Goal: Check status: Check status

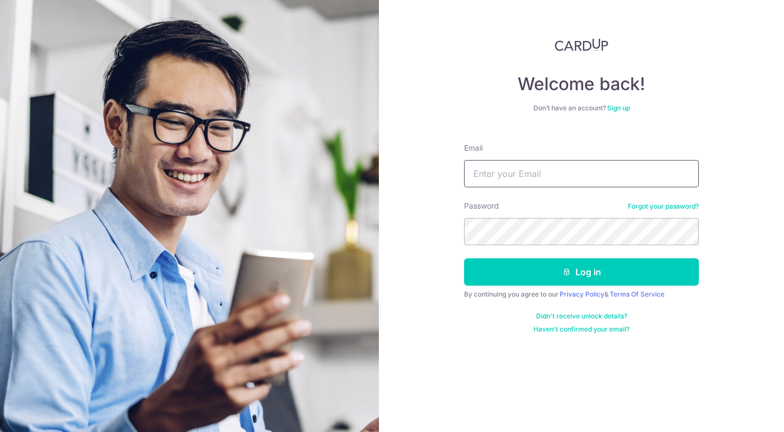
click at [555, 179] on input "Email" at bounding box center [581, 173] width 235 height 27
type input "[EMAIL_ADDRESS][DOMAIN_NAME]"
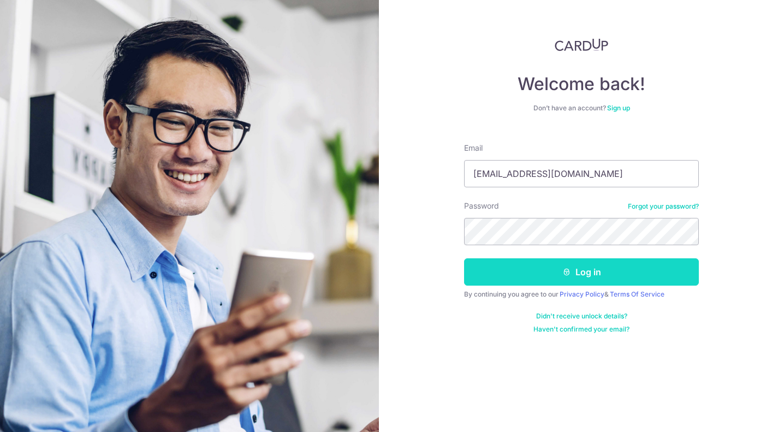
click at [551, 272] on button "Log in" at bounding box center [581, 271] width 235 height 27
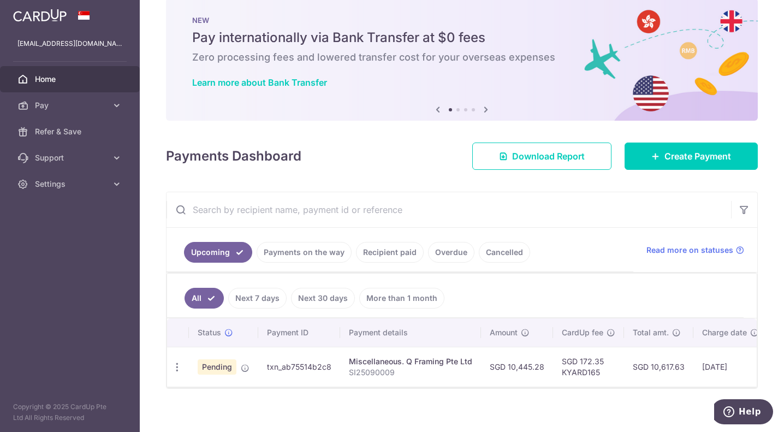
scroll to position [33, 0]
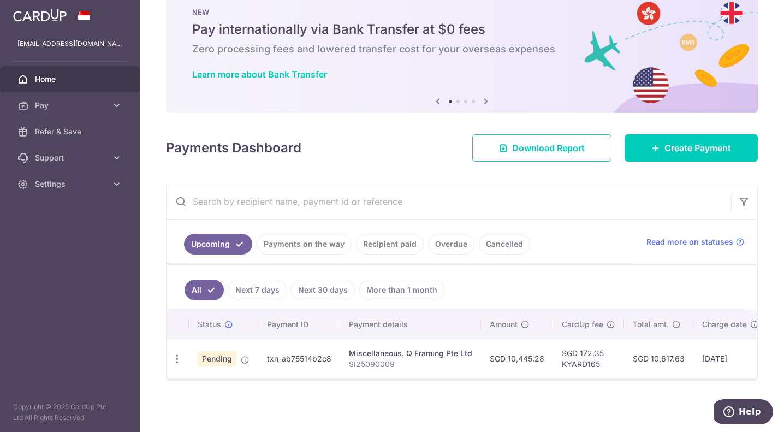
click at [395, 243] on link "Recipient paid" at bounding box center [390, 244] width 68 height 21
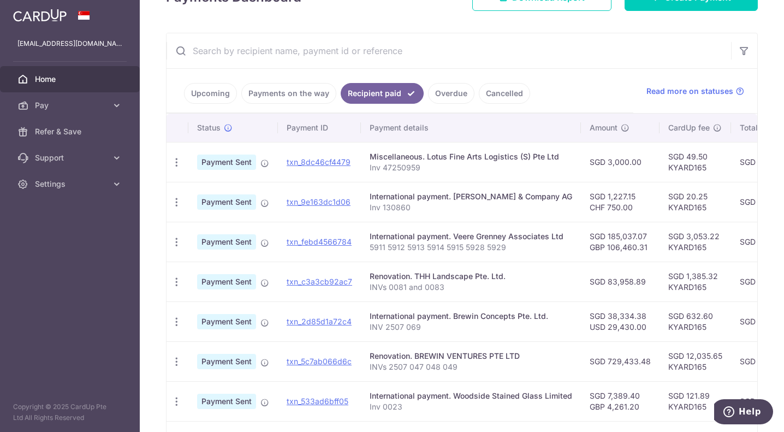
scroll to position [142, 0]
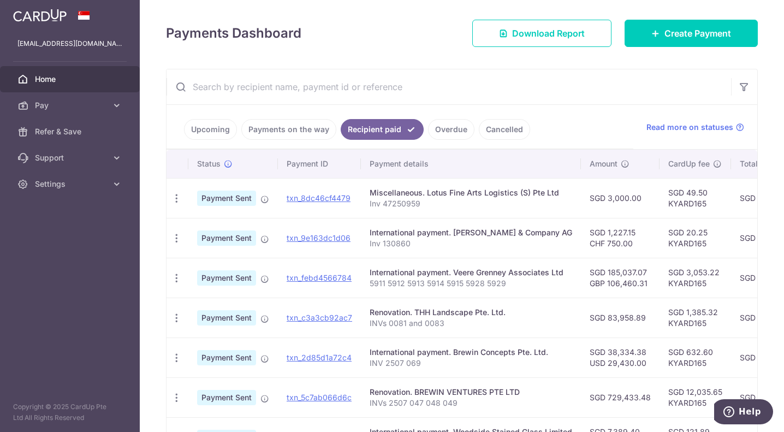
click at [282, 132] on link "Payments on the way" at bounding box center [288, 129] width 95 height 21
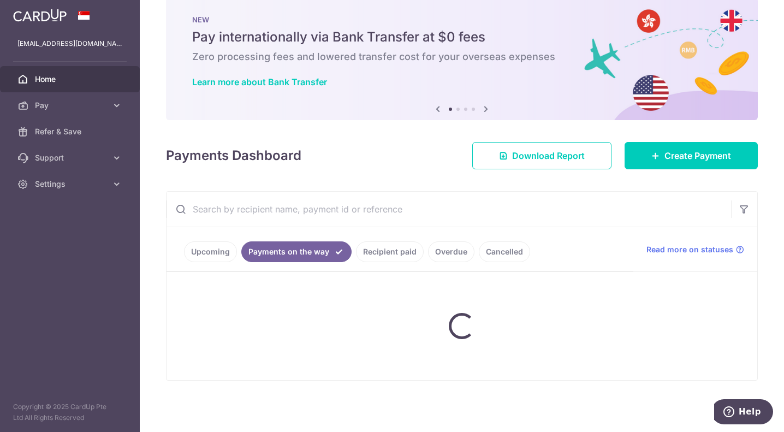
scroll to position [0, 0]
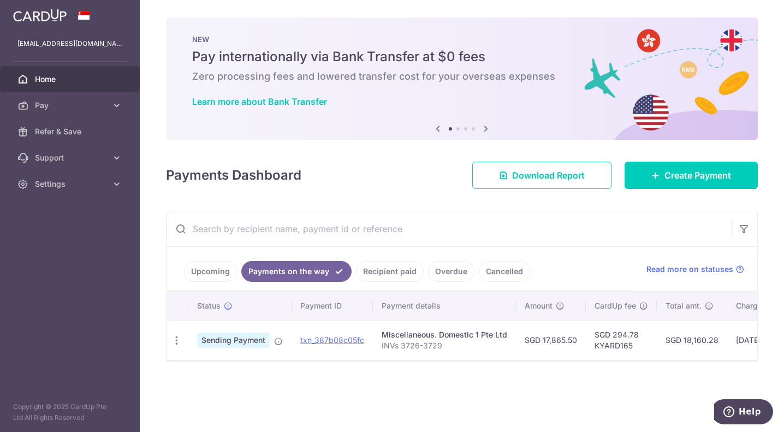
click at [222, 276] on link "Upcoming" at bounding box center [210, 271] width 53 height 21
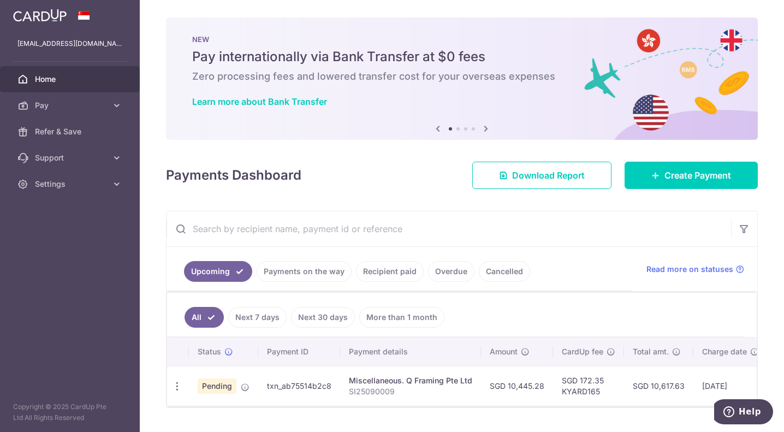
scroll to position [33, 0]
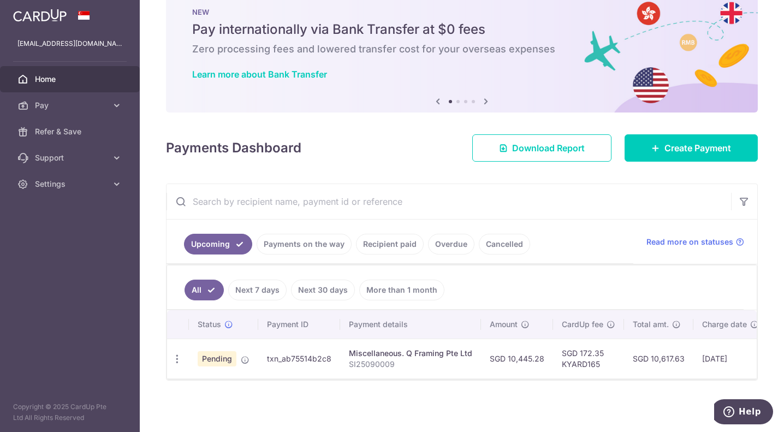
click at [325, 237] on link "Payments on the way" at bounding box center [304, 244] width 95 height 21
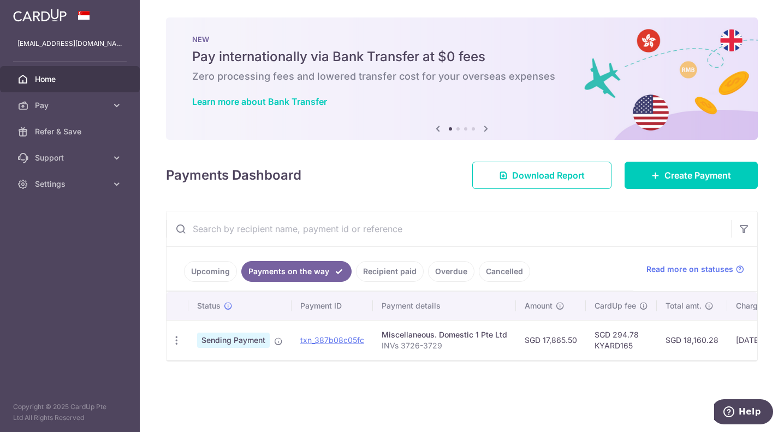
scroll to position [0, 0]
click at [400, 264] on link "Recipient paid" at bounding box center [390, 271] width 68 height 21
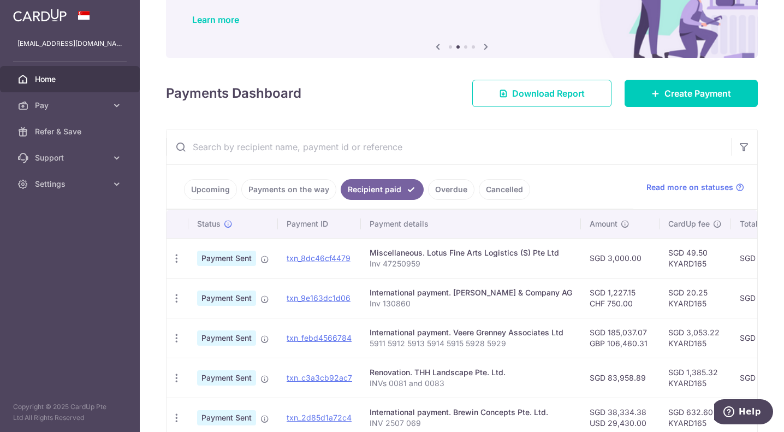
click at [489, 187] on link "Cancelled" at bounding box center [504, 189] width 51 height 21
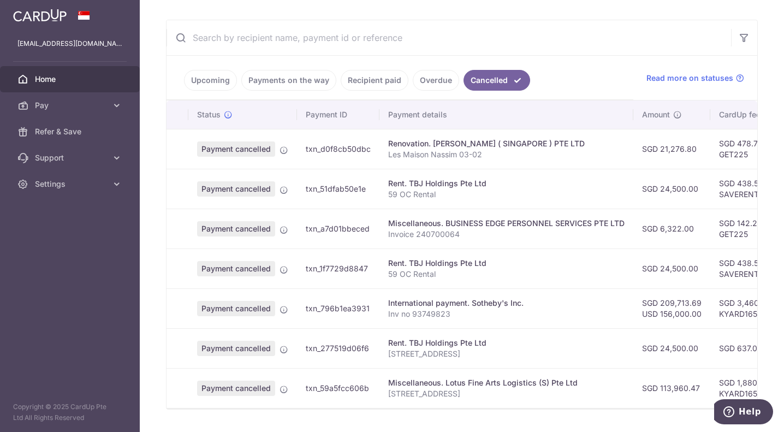
scroll to position [225, 0]
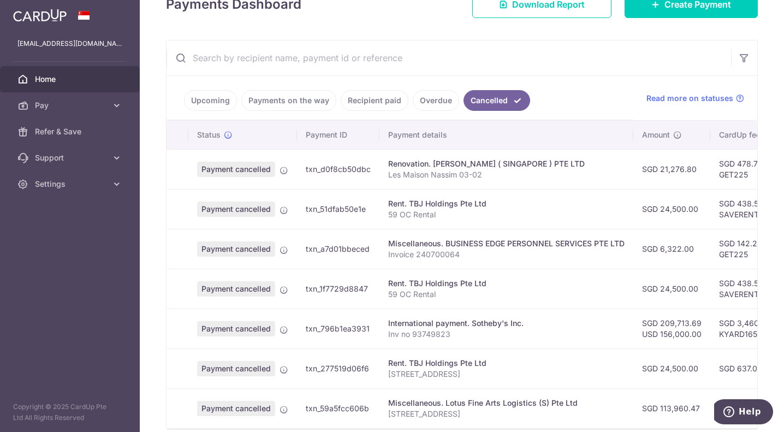
click at [426, 92] on link "Overdue" at bounding box center [436, 100] width 46 height 21
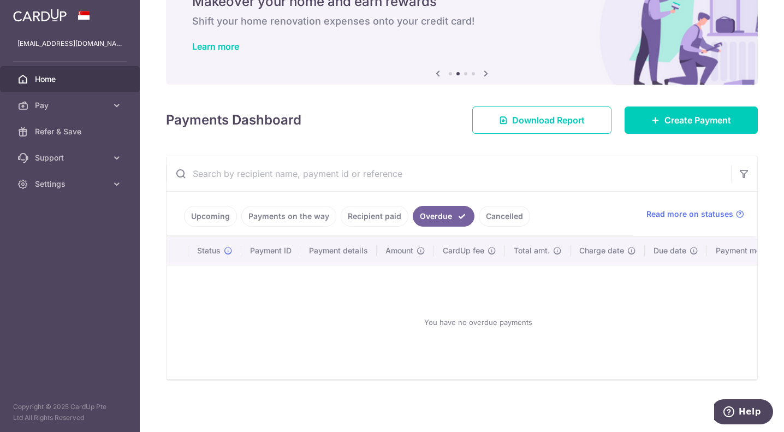
scroll to position [61, 0]
click at [373, 211] on link "Recipient paid" at bounding box center [375, 216] width 68 height 21
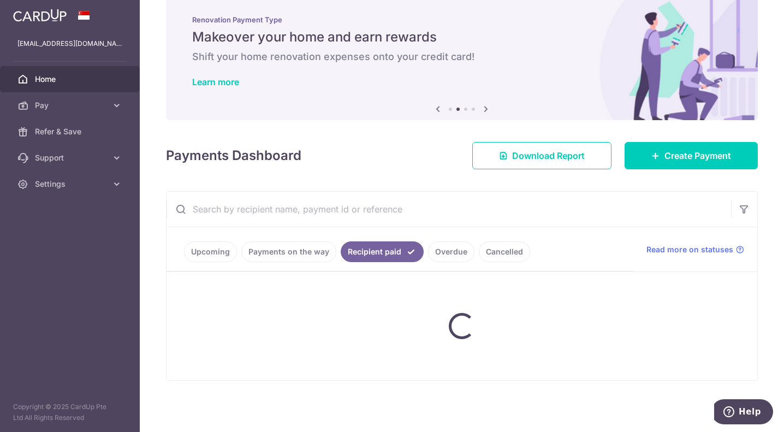
scroll to position [171, 0]
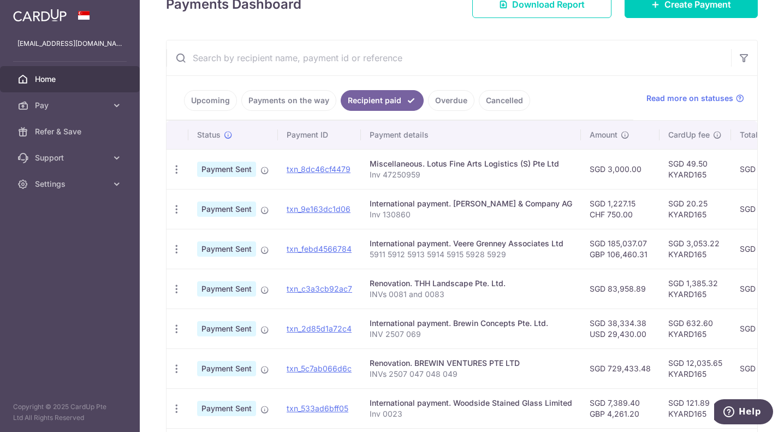
click at [311, 105] on link "Payments on the way" at bounding box center [288, 100] width 95 height 21
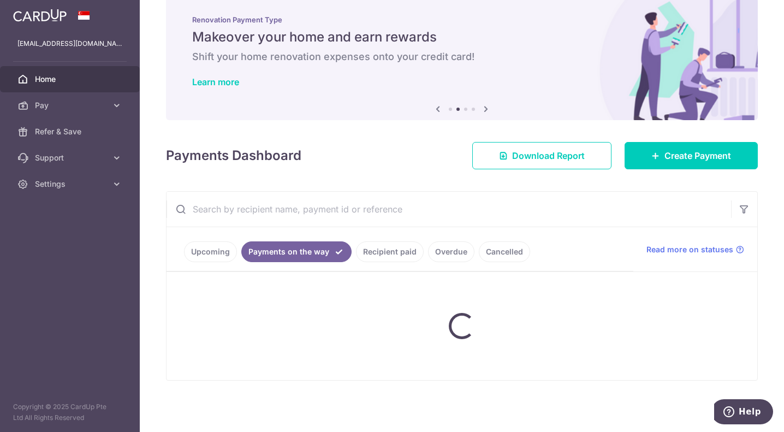
scroll to position [0, 0]
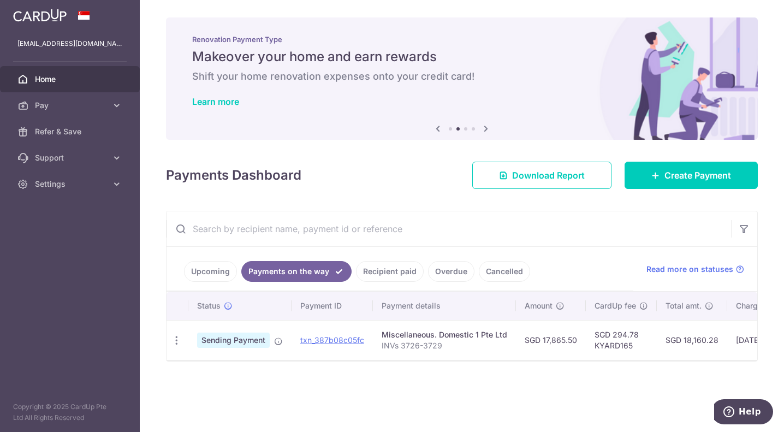
click at [211, 277] on link "Upcoming" at bounding box center [210, 271] width 53 height 21
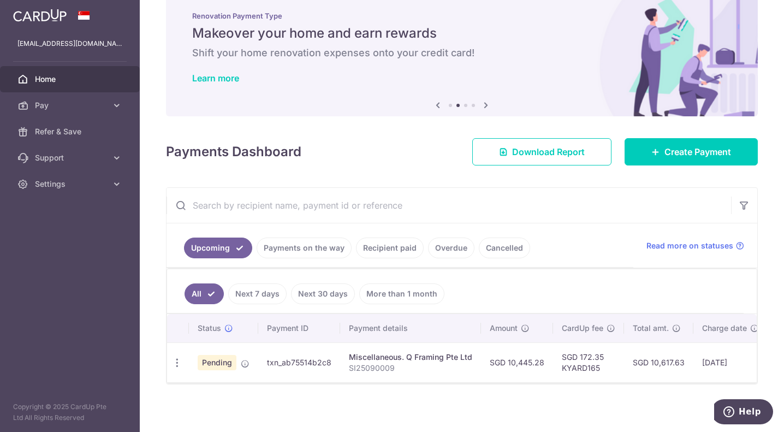
scroll to position [33, 0]
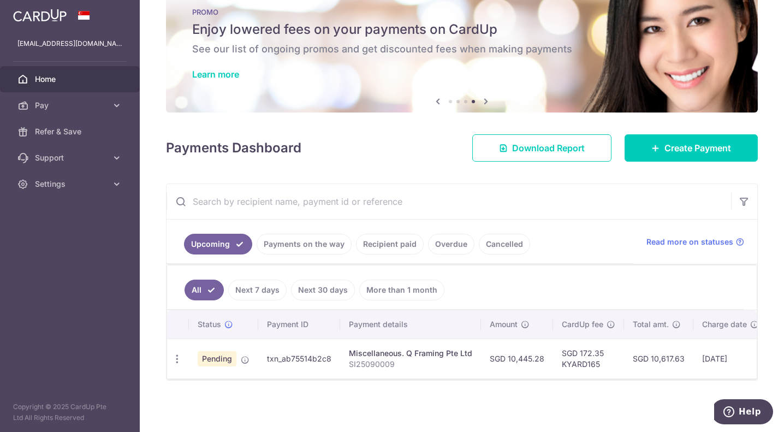
click at [248, 285] on link "Next 7 days" at bounding box center [257, 289] width 58 height 21
click at [410, 279] on link "More than 1 month" at bounding box center [401, 289] width 85 height 21
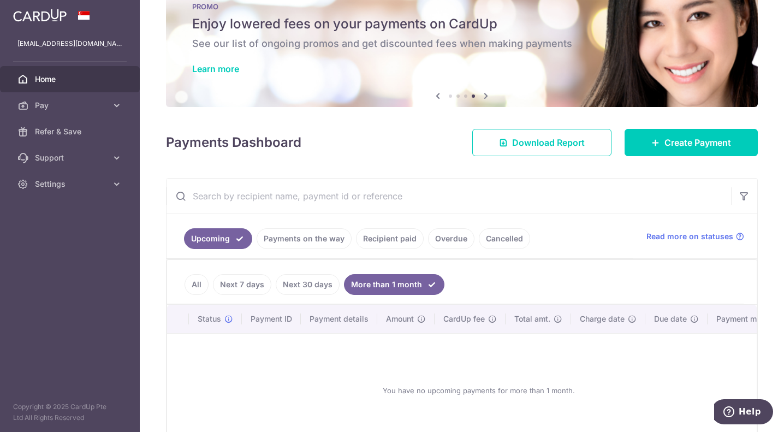
click at [311, 239] on link "Payments on the way" at bounding box center [304, 238] width 95 height 21
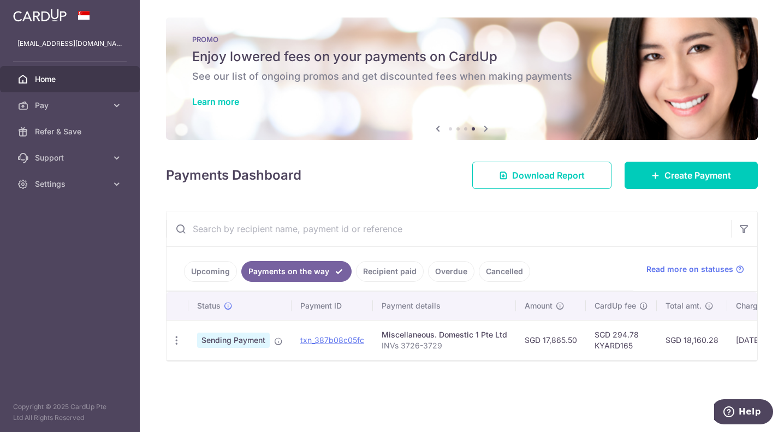
scroll to position [0, 0]
click at [385, 273] on link "Recipient paid" at bounding box center [390, 271] width 68 height 21
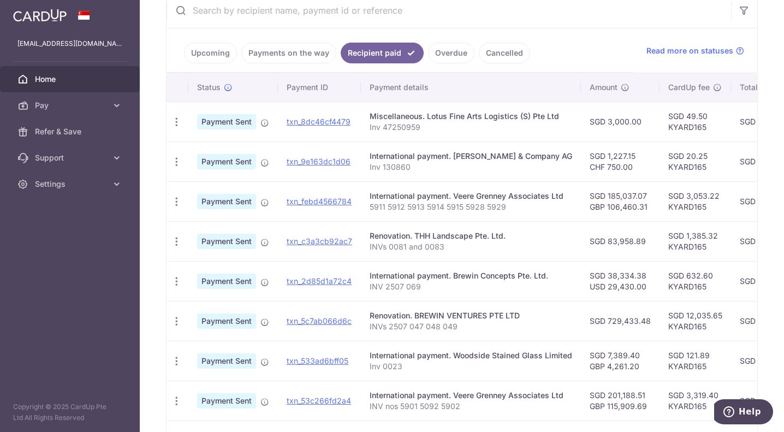
scroll to position [164, 0]
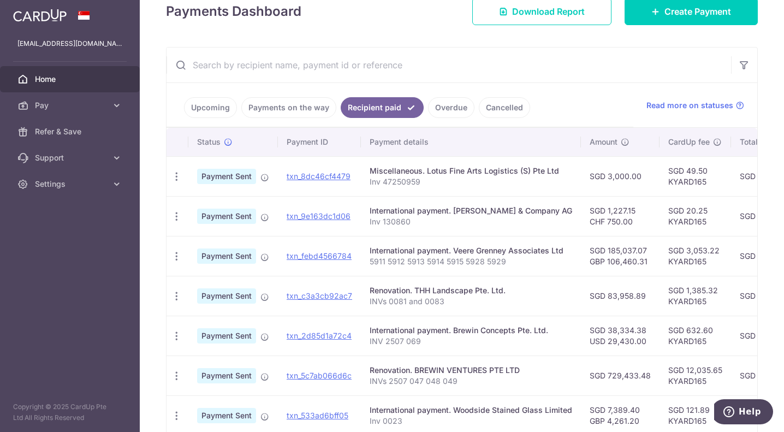
click at [453, 110] on link "Overdue" at bounding box center [451, 107] width 46 height 21
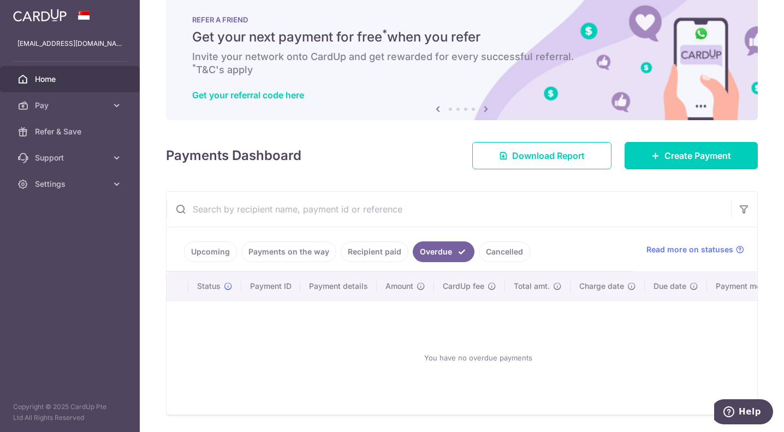
scroll to position [61, 0]
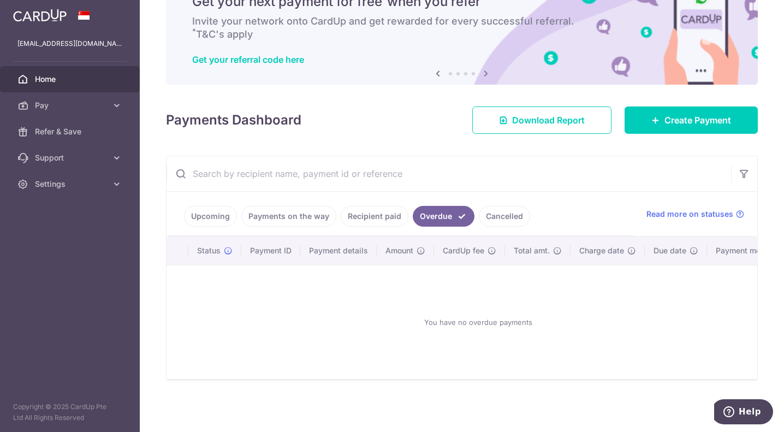
click at [492, 213] on link "Cancelled" at bounding box center [504, 216] width 51 height 21
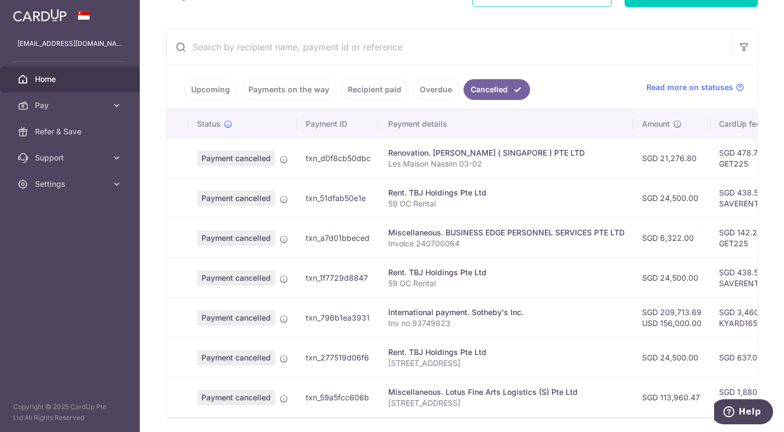
scroll to position [218, 0]
